Goal: Complete application form: Complete application form

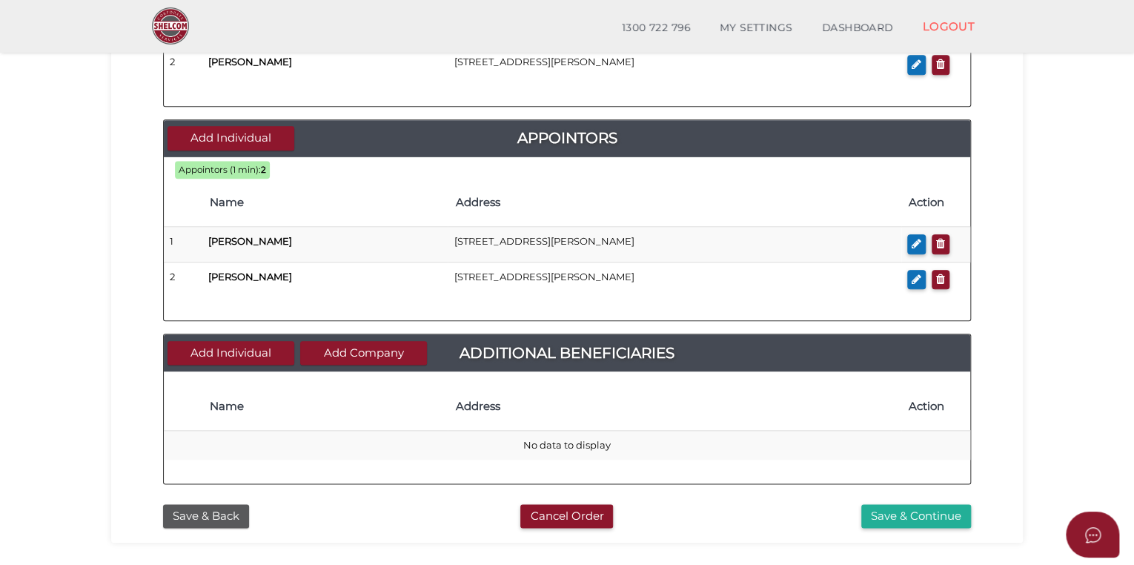
scroll to position [800, 0]
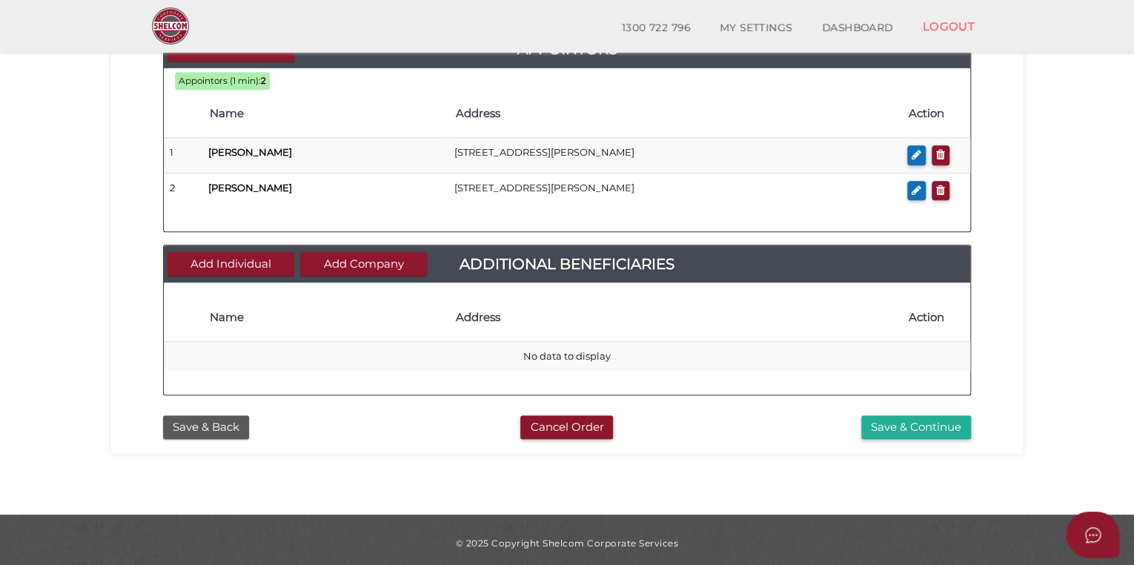
click at [881, 415] on button "Save & Continue" at bounding box center [916, 427] width 110 height 24
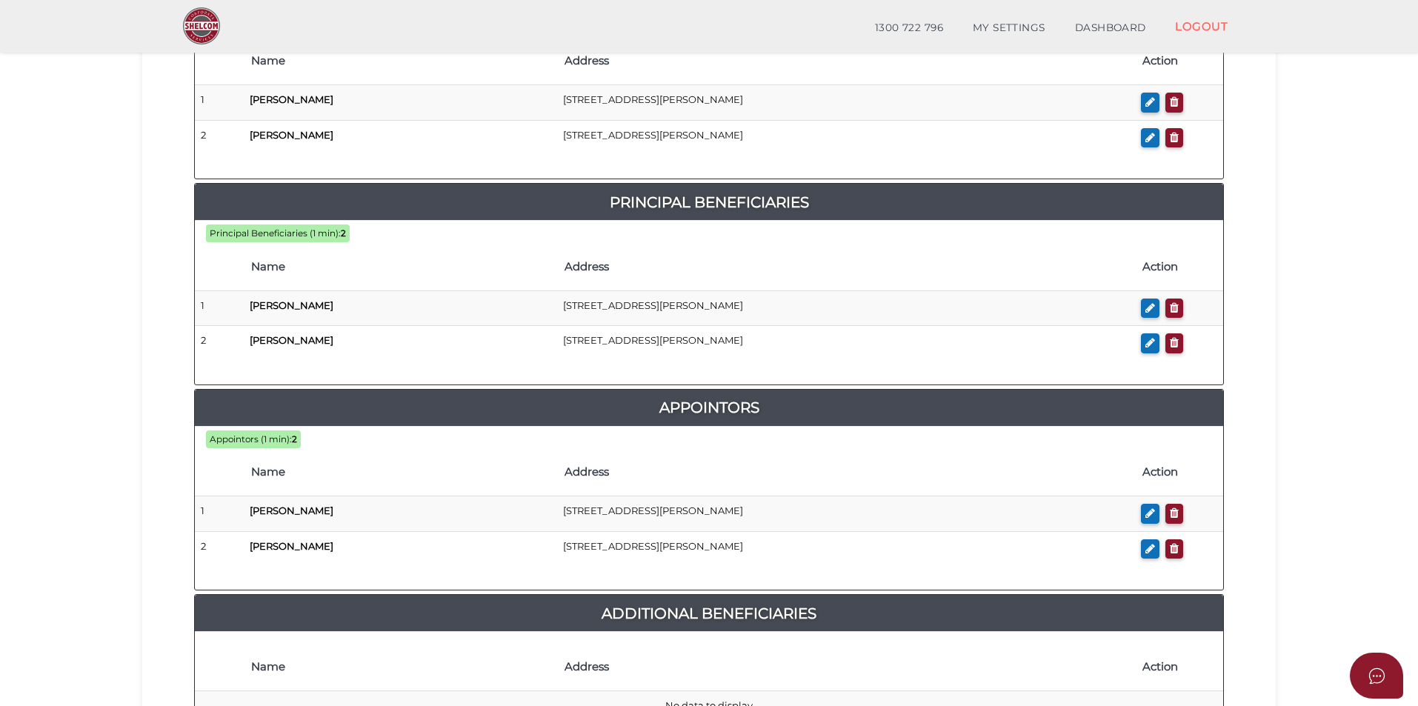
scroll to position [807, 0]
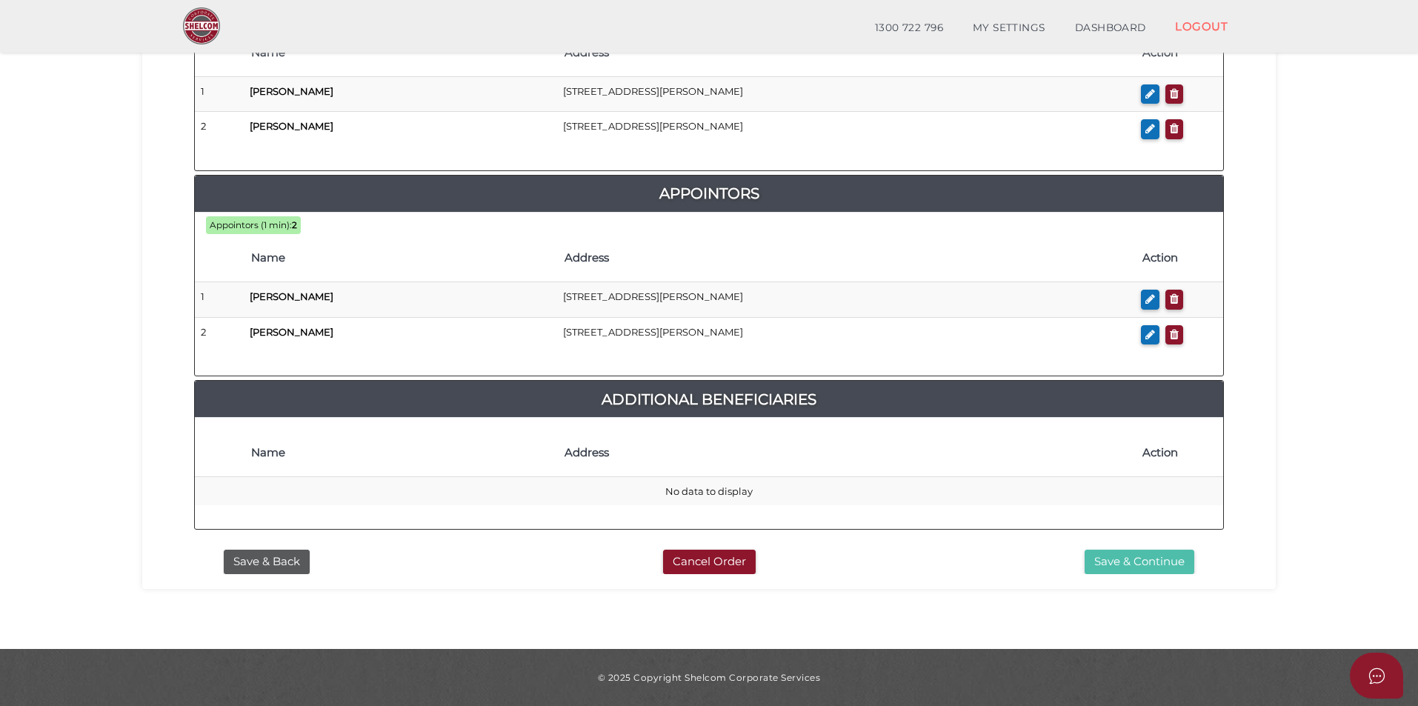
click at [1126, 554] on button "Save & Continue" at bounding box center [1140, 562] width 110 height 24
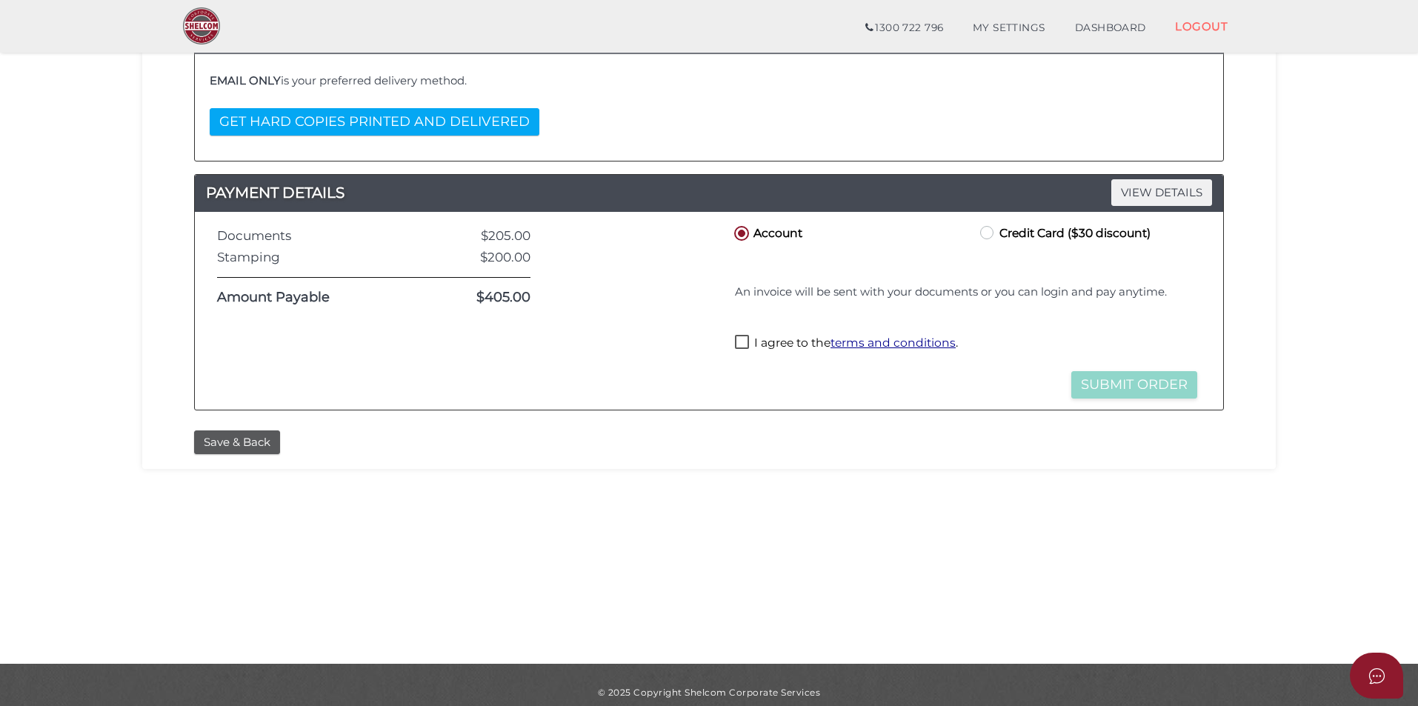
scroll to position [311, 0]
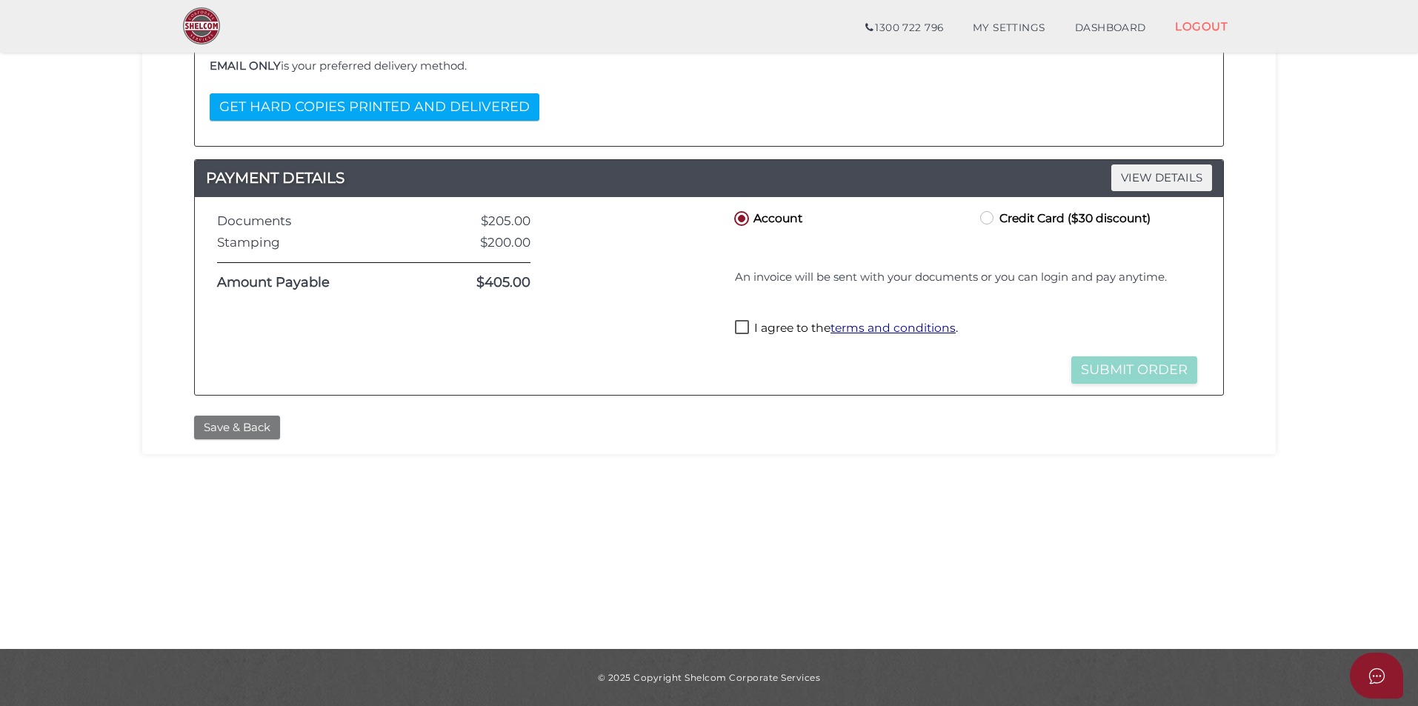
click at [257, 434] on button "Save & Back" at bounding box center [237, 428] width 86 height 24
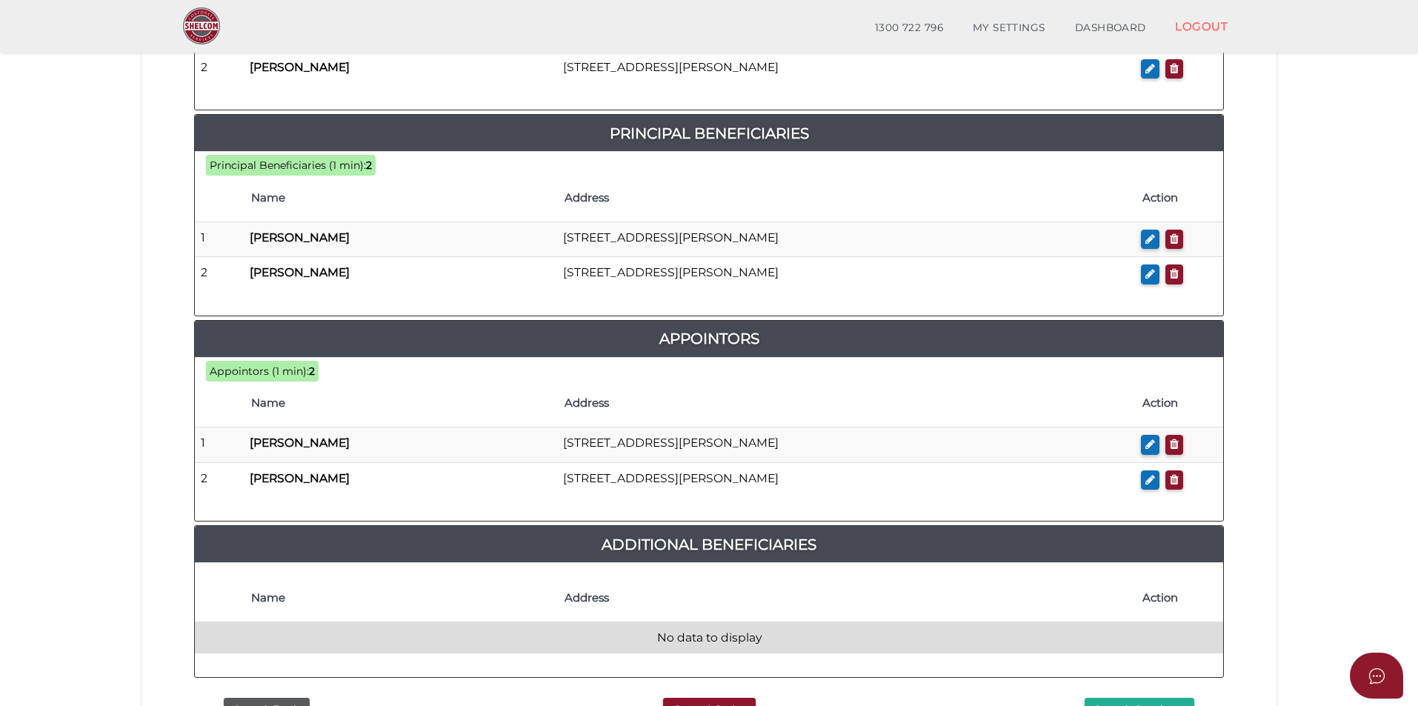
scroll to position [815, 0]
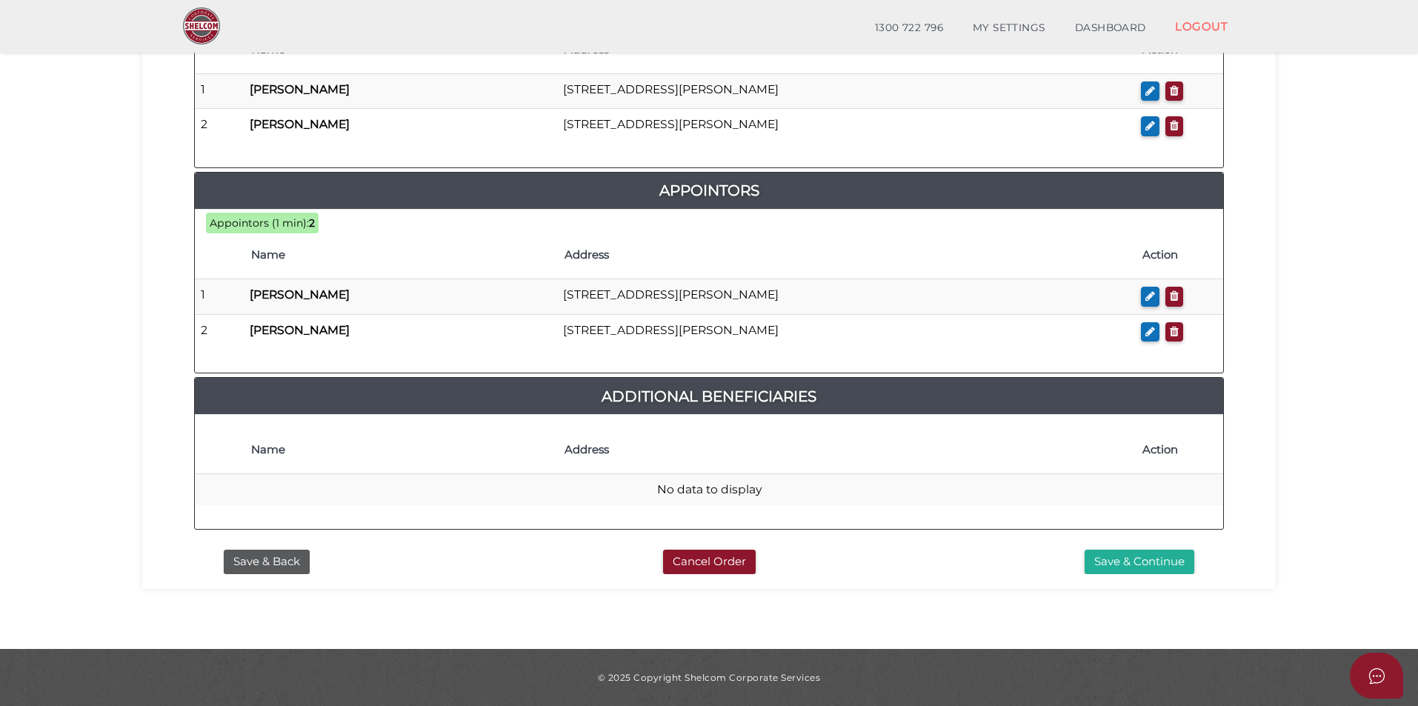
click at [1153, 570] on button "Save & Continue" at bounding box center [1140, 562] width 110 height 24
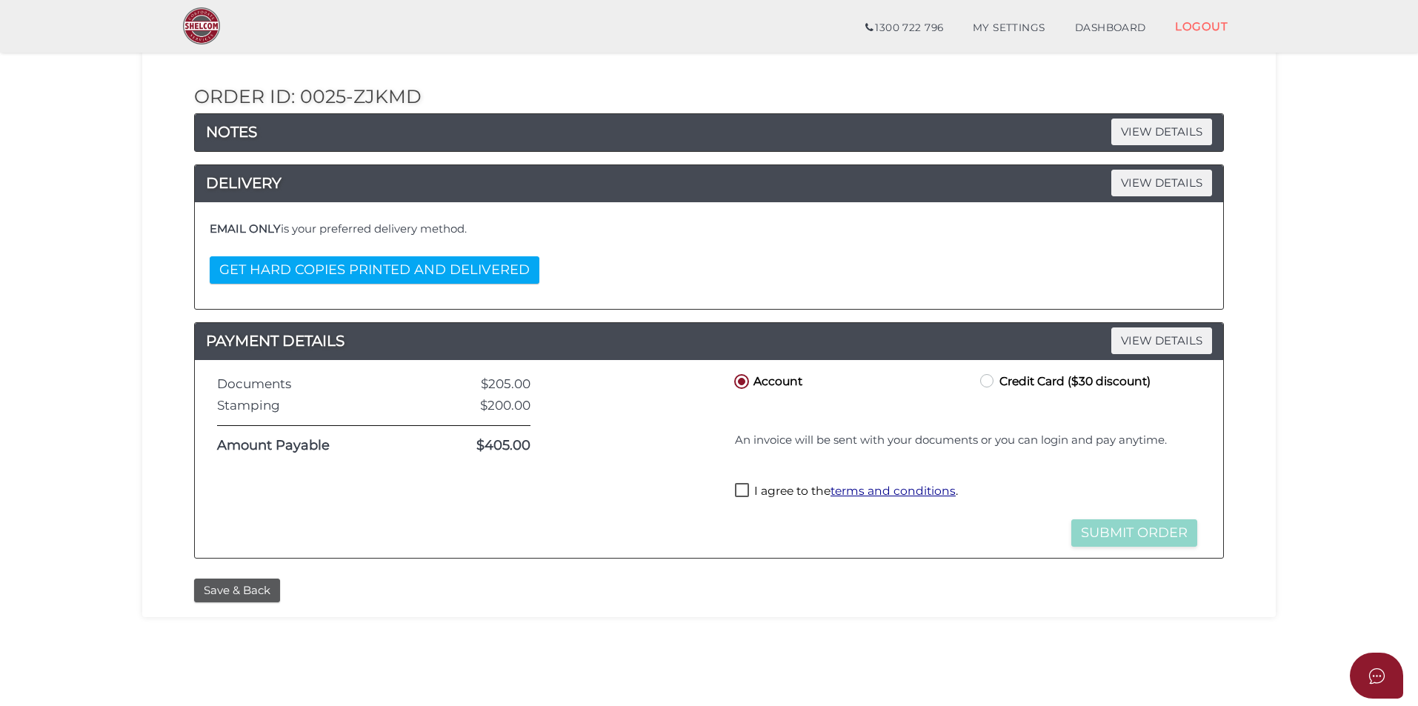
scroll to position [296, 0]
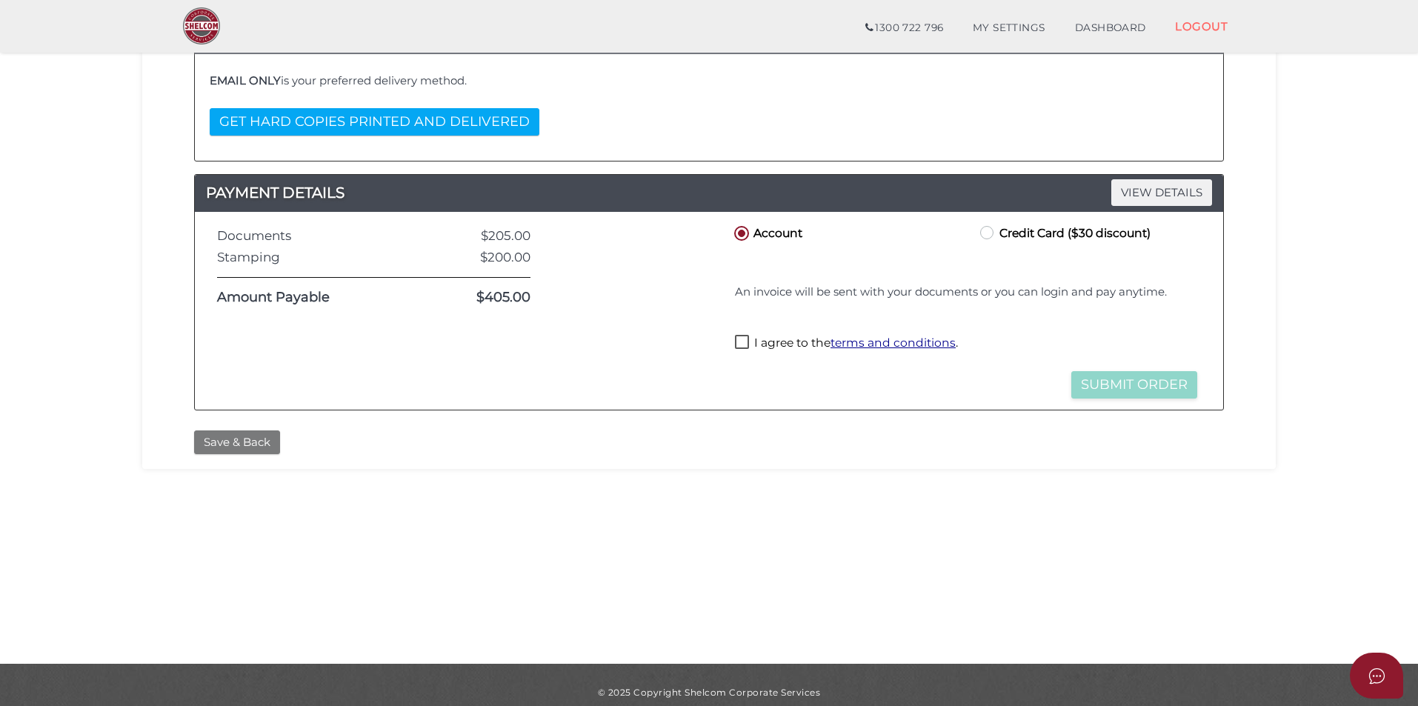
click at [243, 438] on button "Save & Back" at bounding box center [237, 443] width 86 height 24
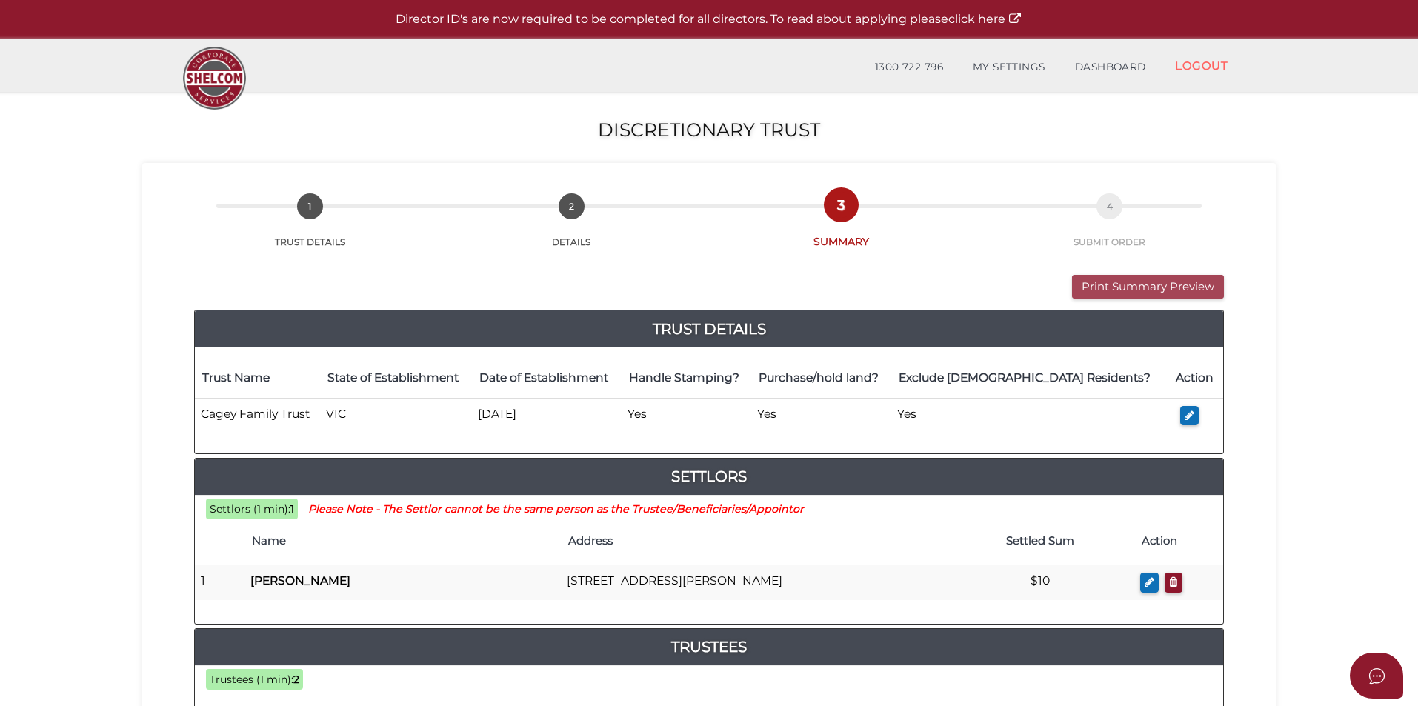
click at [1089, 286] on button "Print Summary Preview" at bounding box center [1148, 287] width 152 height 24
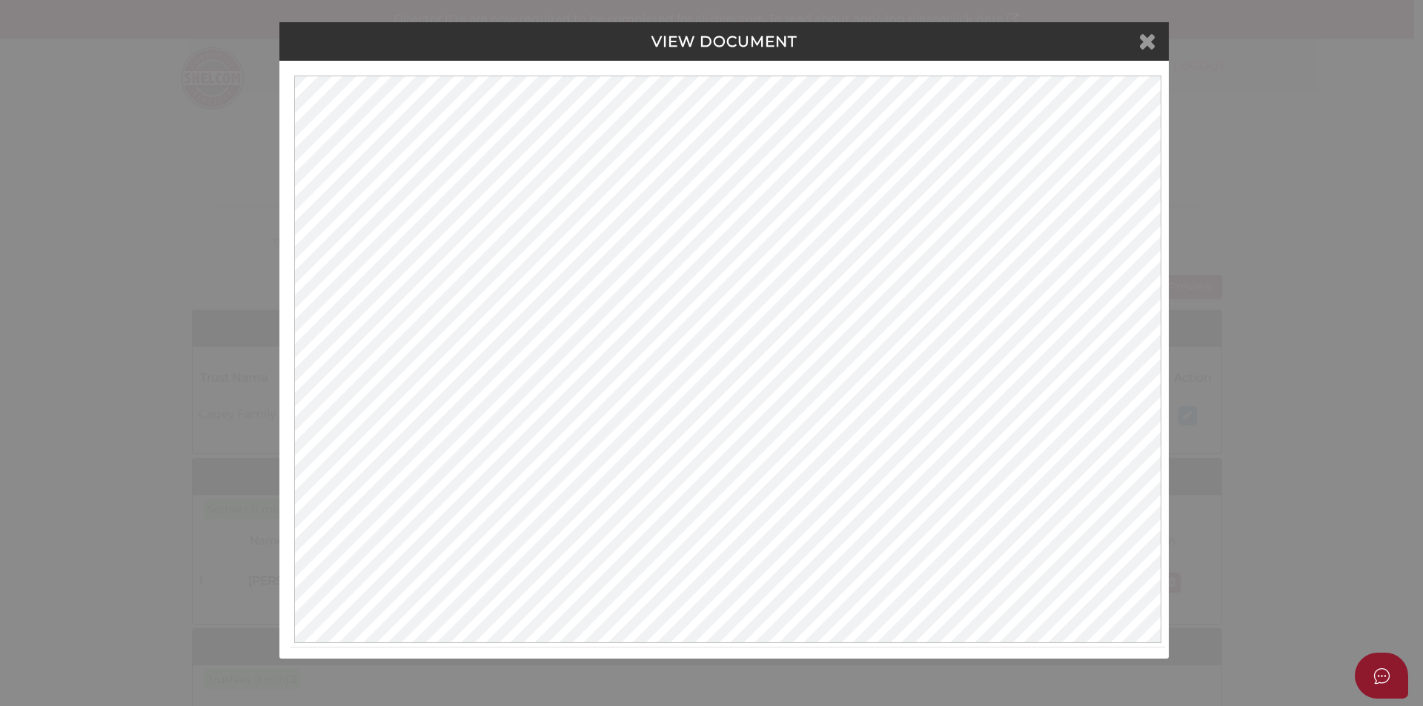
click at [1142, 39] on icon at bounding box center [1147, 41] width 18 height 22
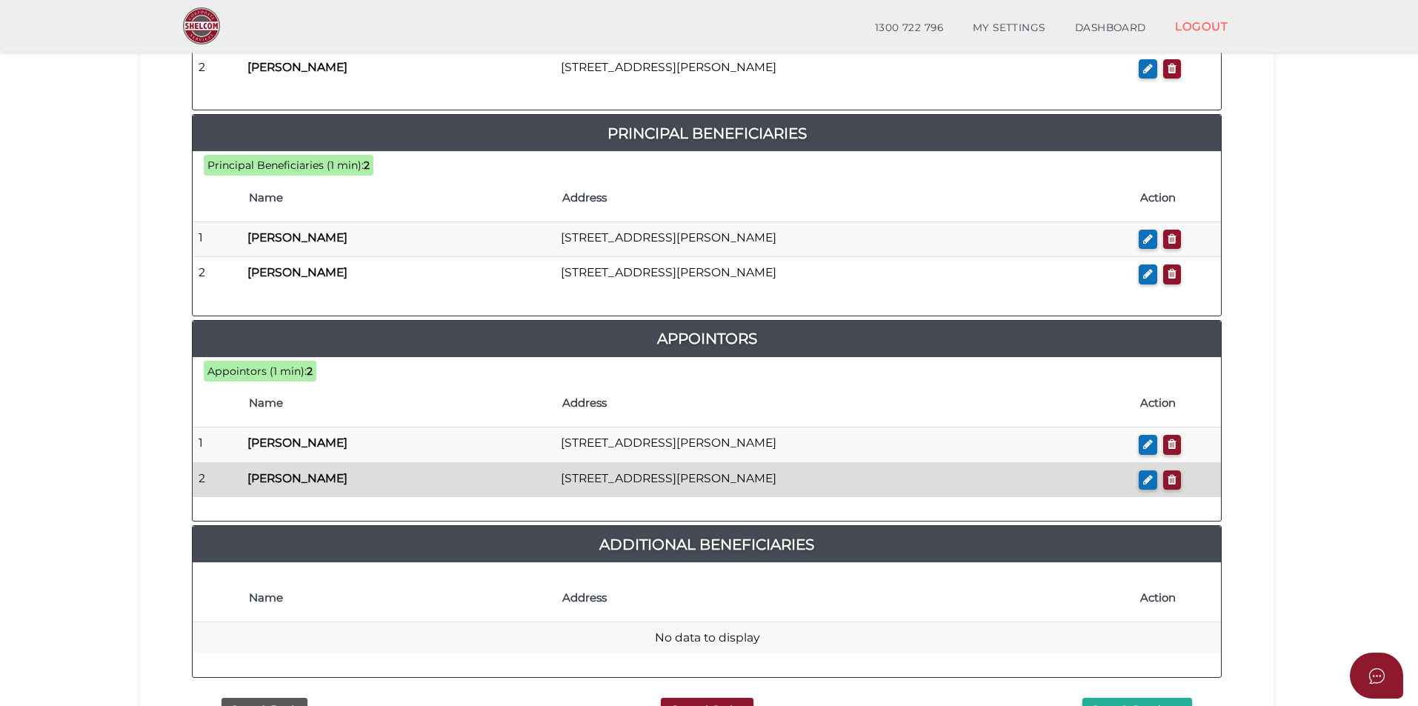
scroll to position [815, 0]
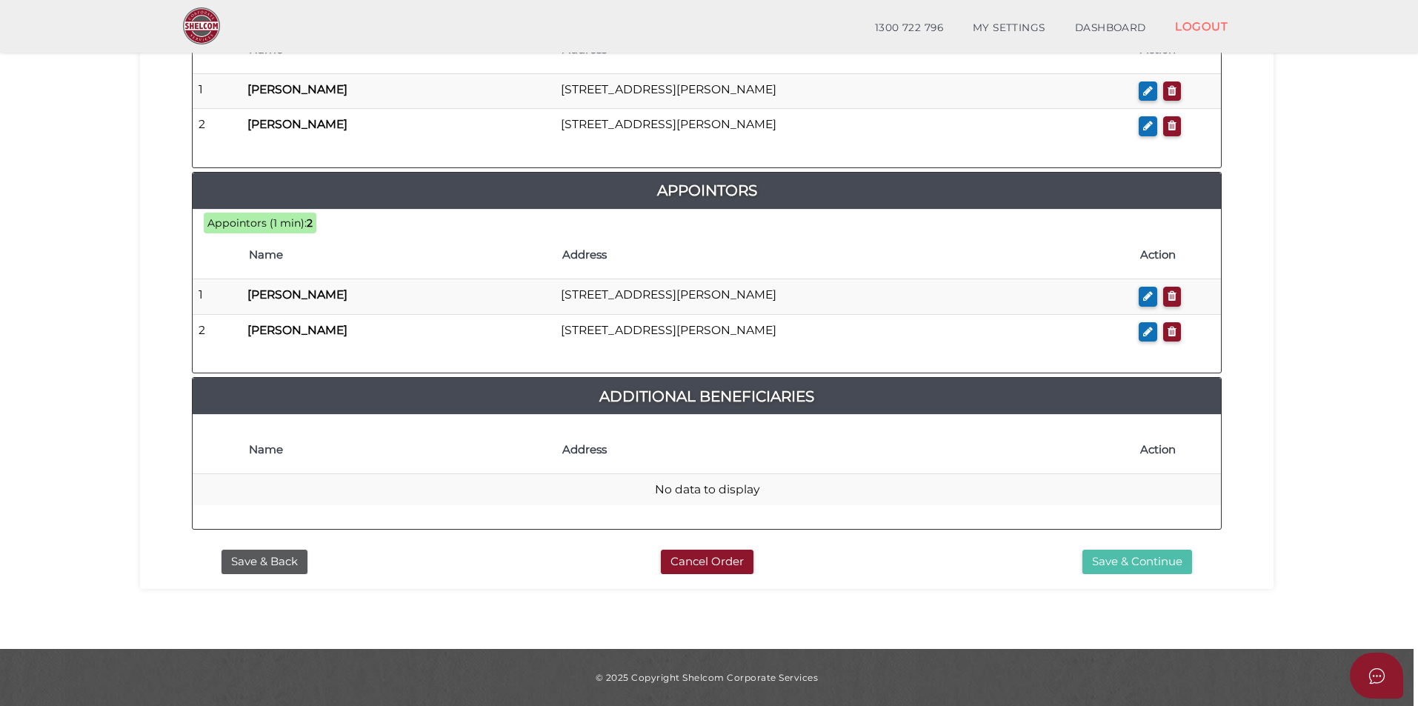
click at [1126, 566] on button "Save & Continue" at bounding box center [1138, 562] width 110 height 24
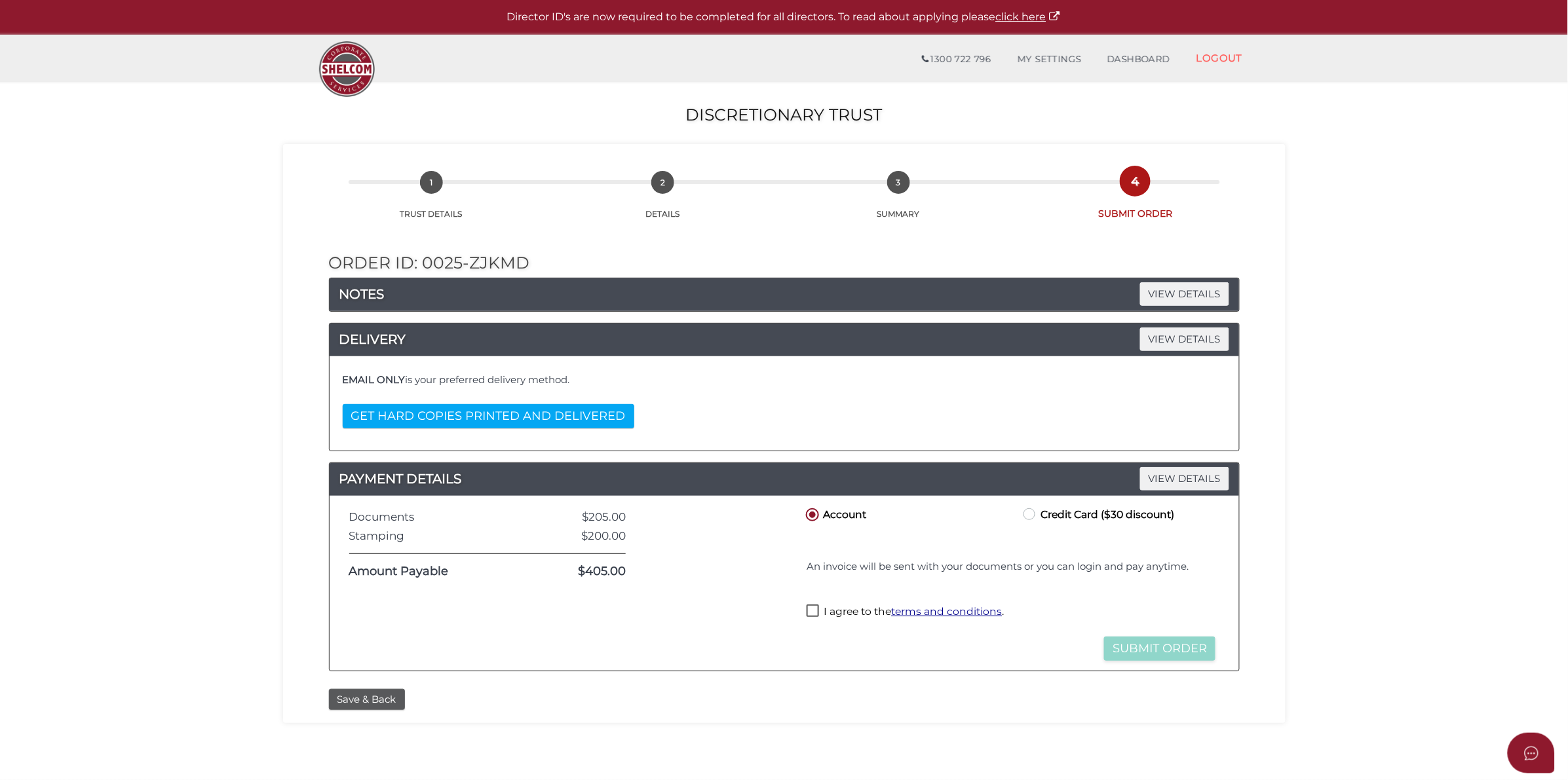
click at [810, 616] on label "I agree to the terms and conditions ." at bounding box center [905, 613] width 197 height 17
checkbox input "true"
click at [1158, 623] on button "Submit Order" at bounding box center [1160, 648] width 111 height 24
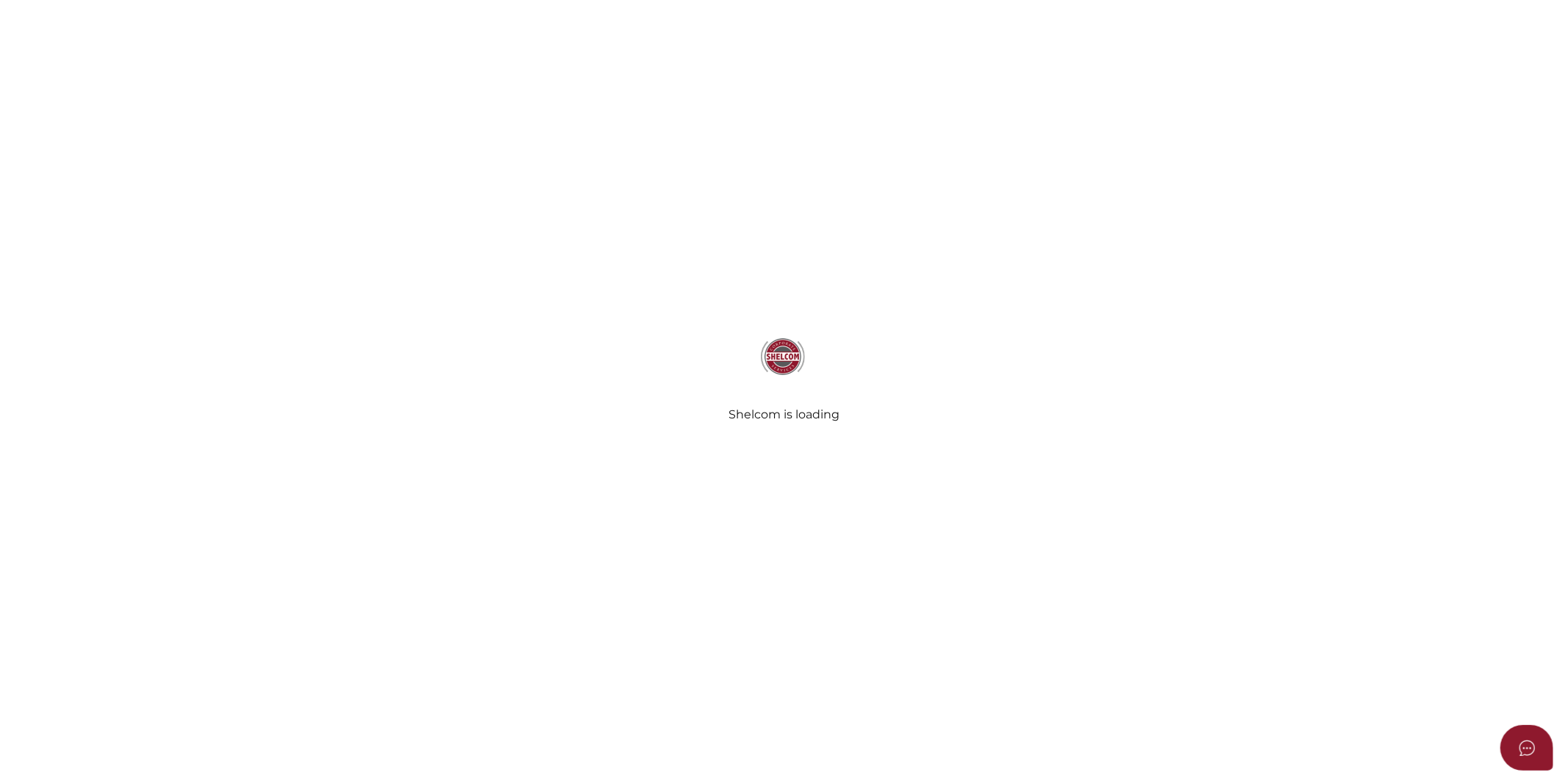
select select
